Goal: Task Accomplishment & Management: Complete application form

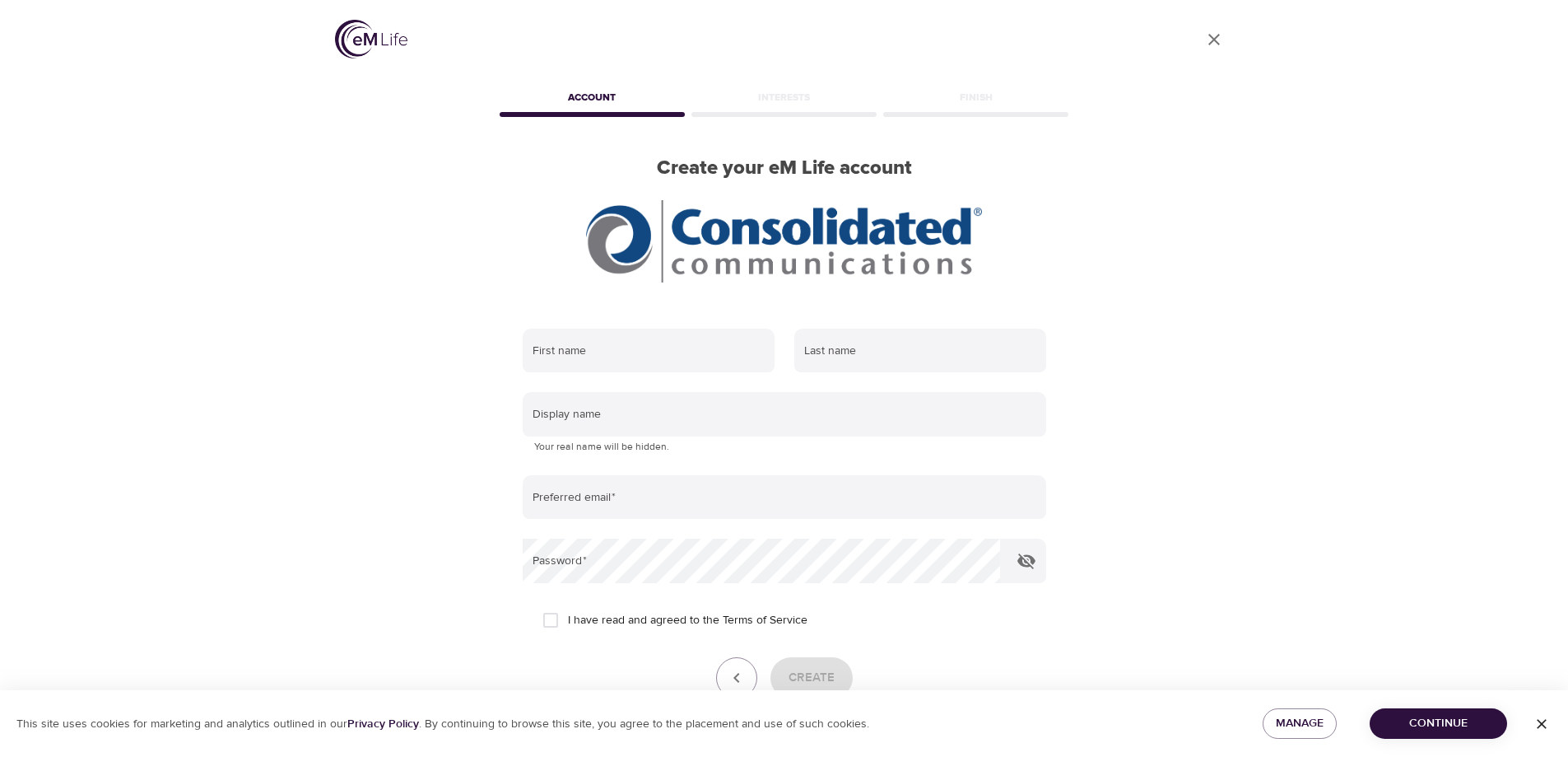
scroll to position [98, 0]
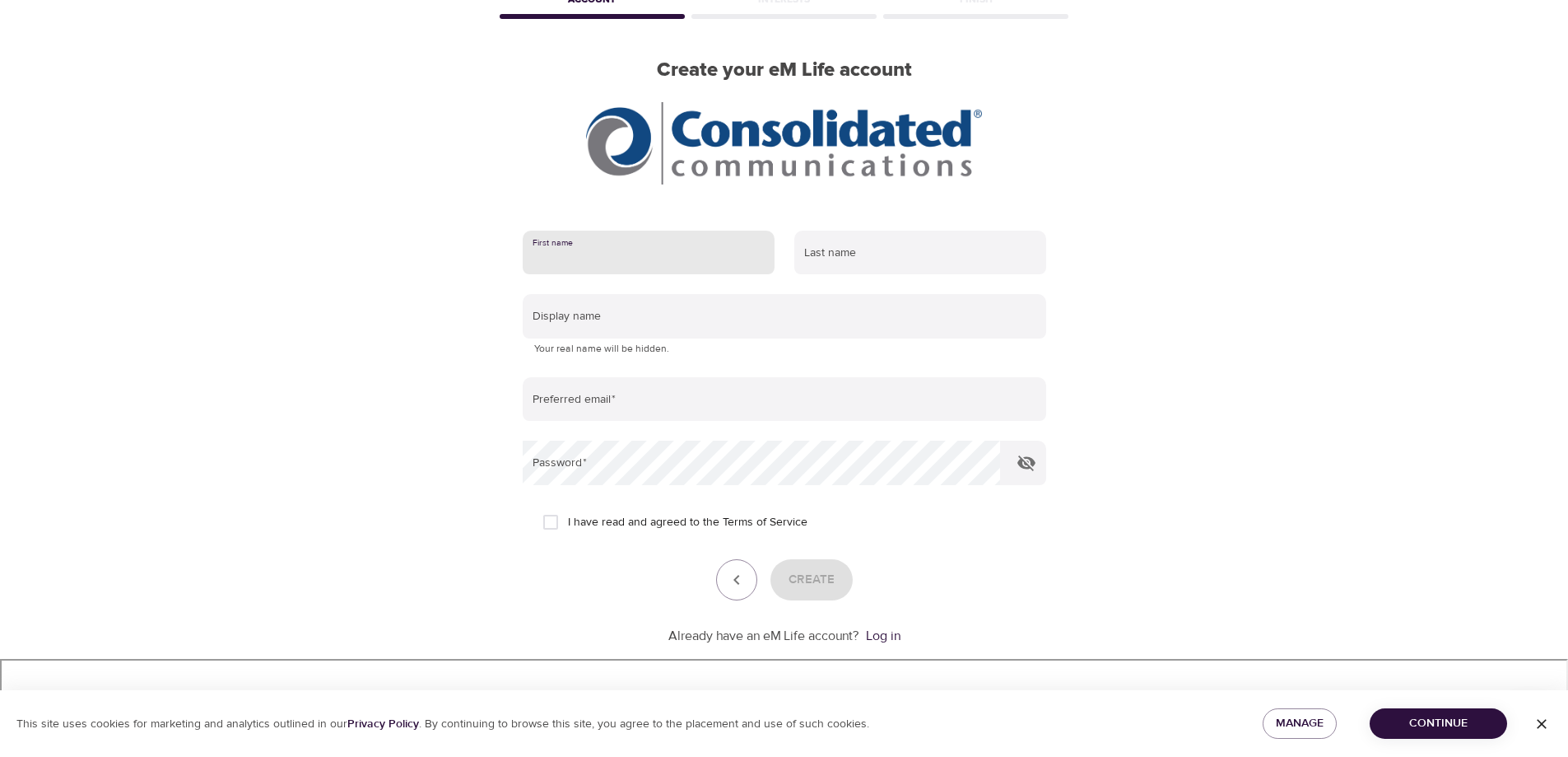
click at [594, 256] on input "text" at bounding box center [648, 253] width 252 height 45
type input "Dower"
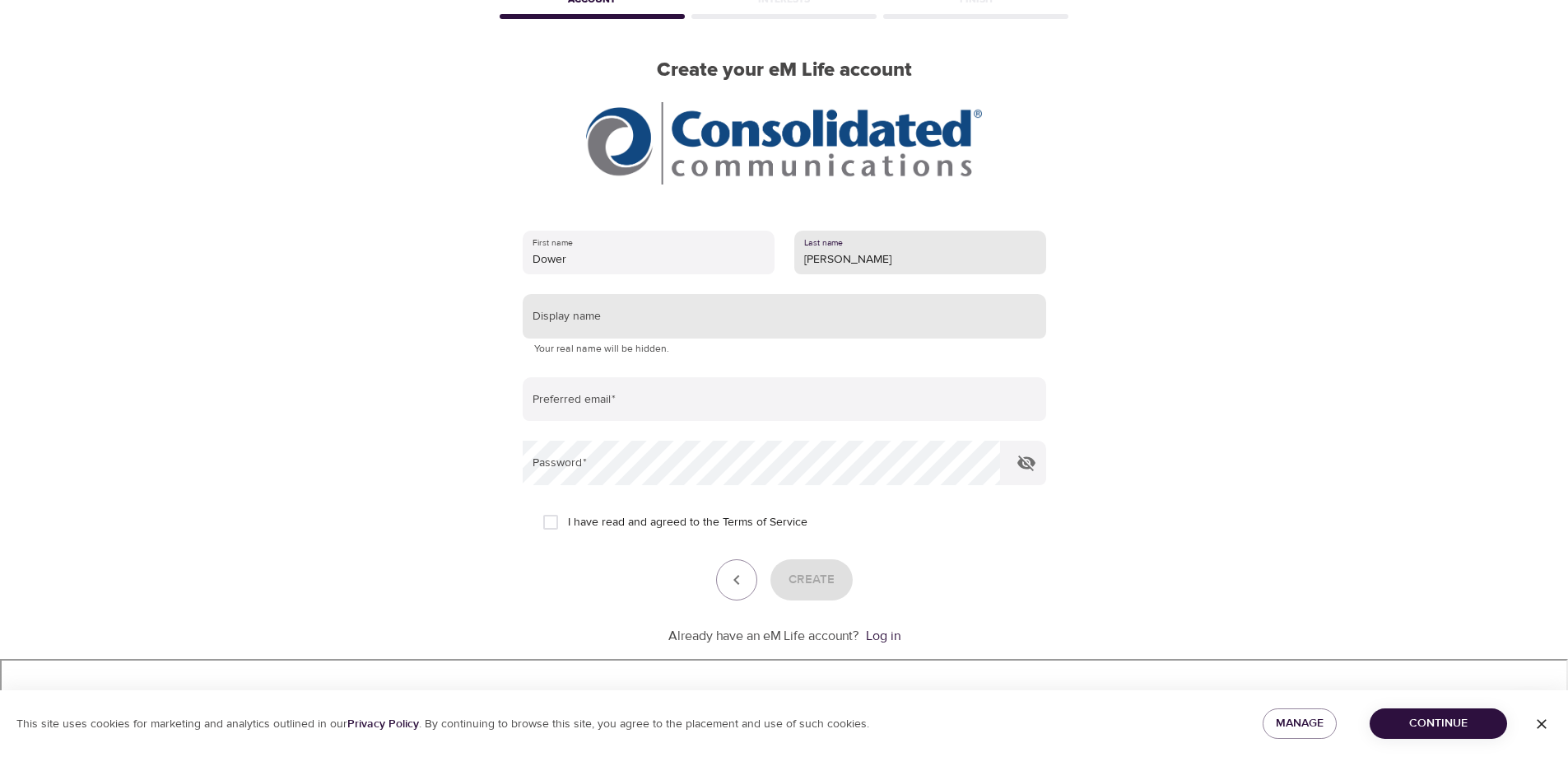
type input "[PERSON_NAME]"
type input "Dower"
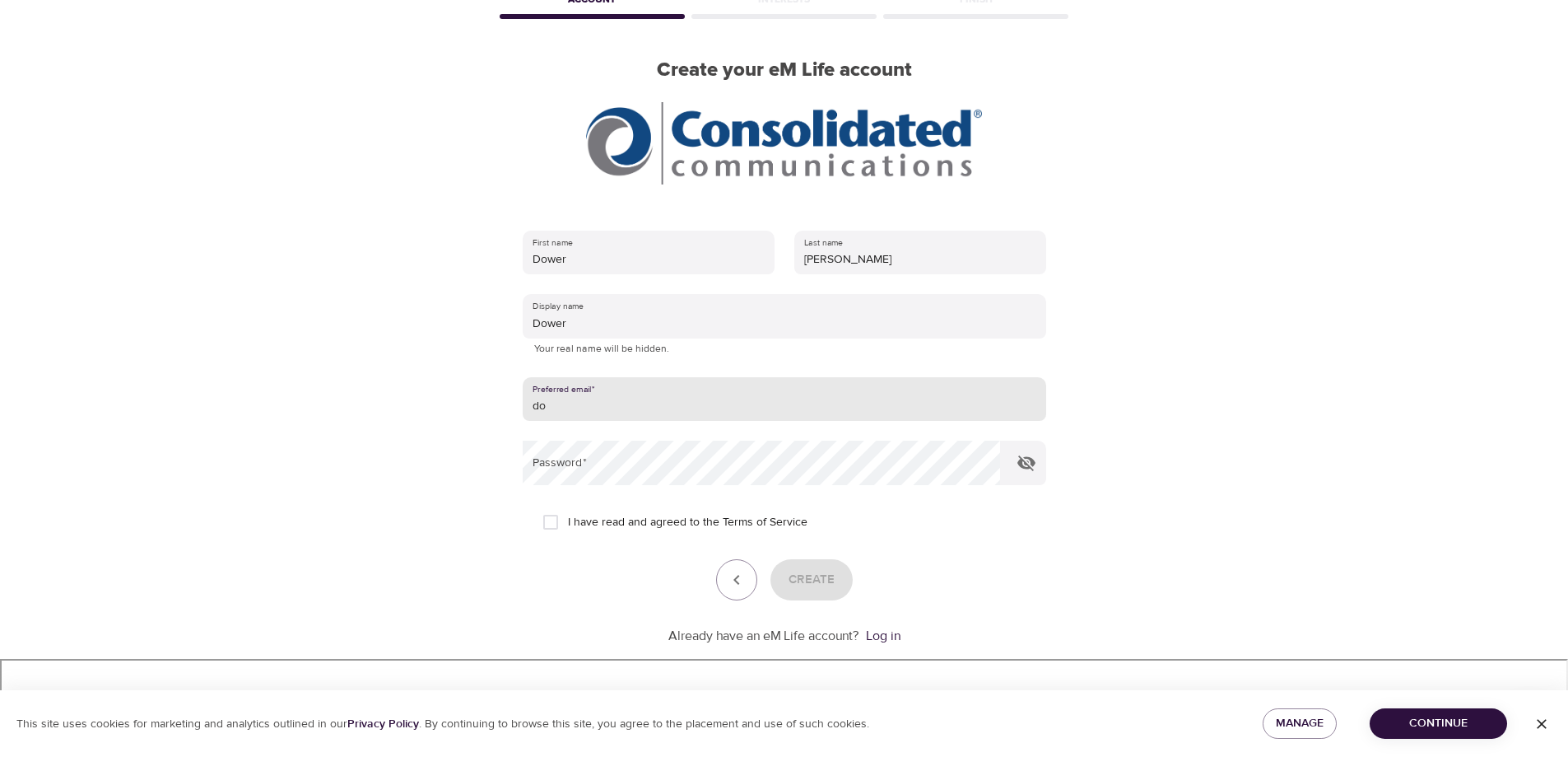
type input "[EMAIL_ADDRESS][PERSON_NAME][DOMAIN_NAME]"
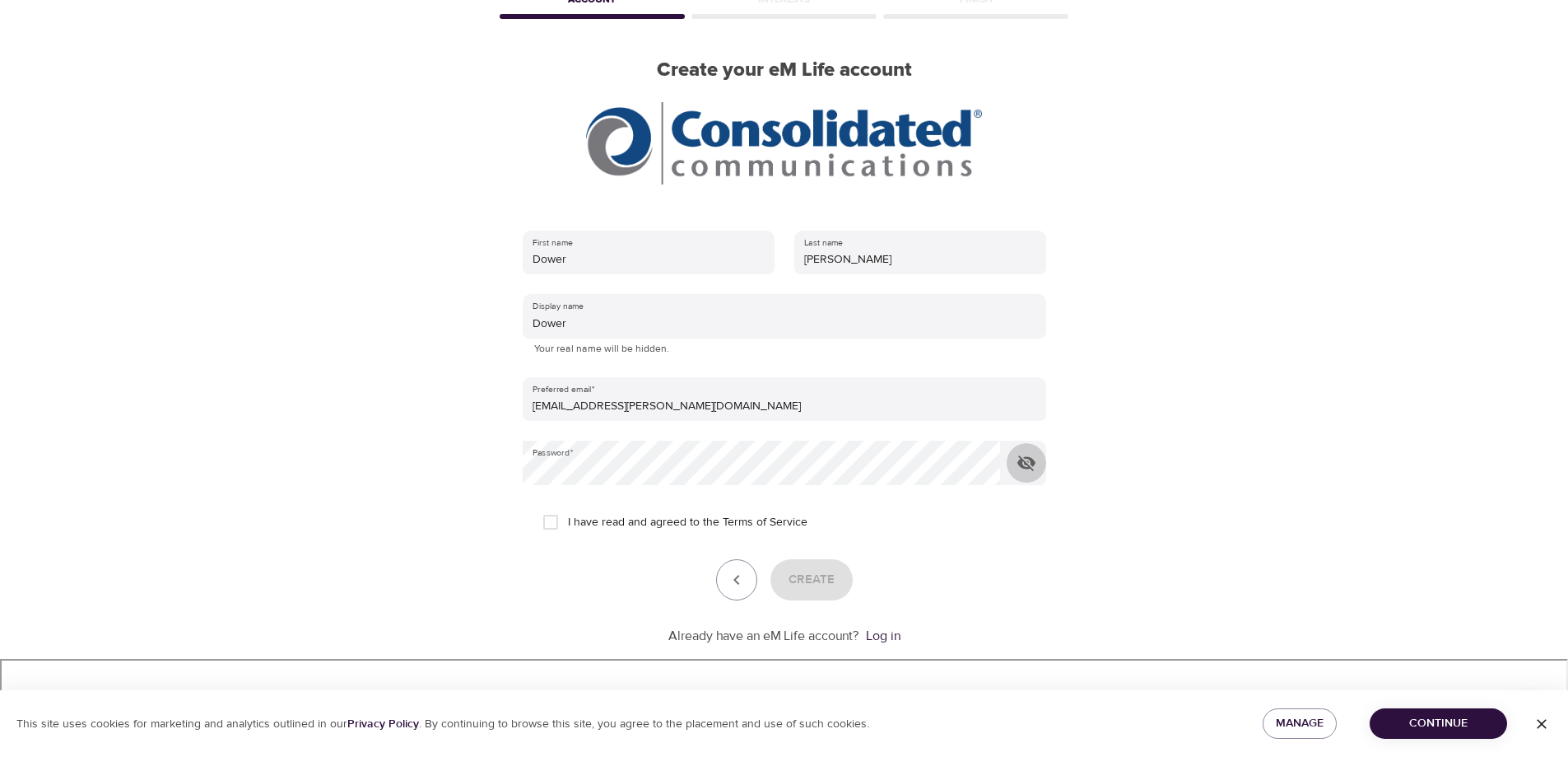
click at [550, 519] on input "I have read and agreed to the Terms of Service" at bounding box center [551, 522] width 35 height 35
checkbox input "true"
click at [818, 581] on span "Create" at bounding box center [811, 580] width 46 height 22
